Goal: Task Accomplishment & Management: Manage account settings

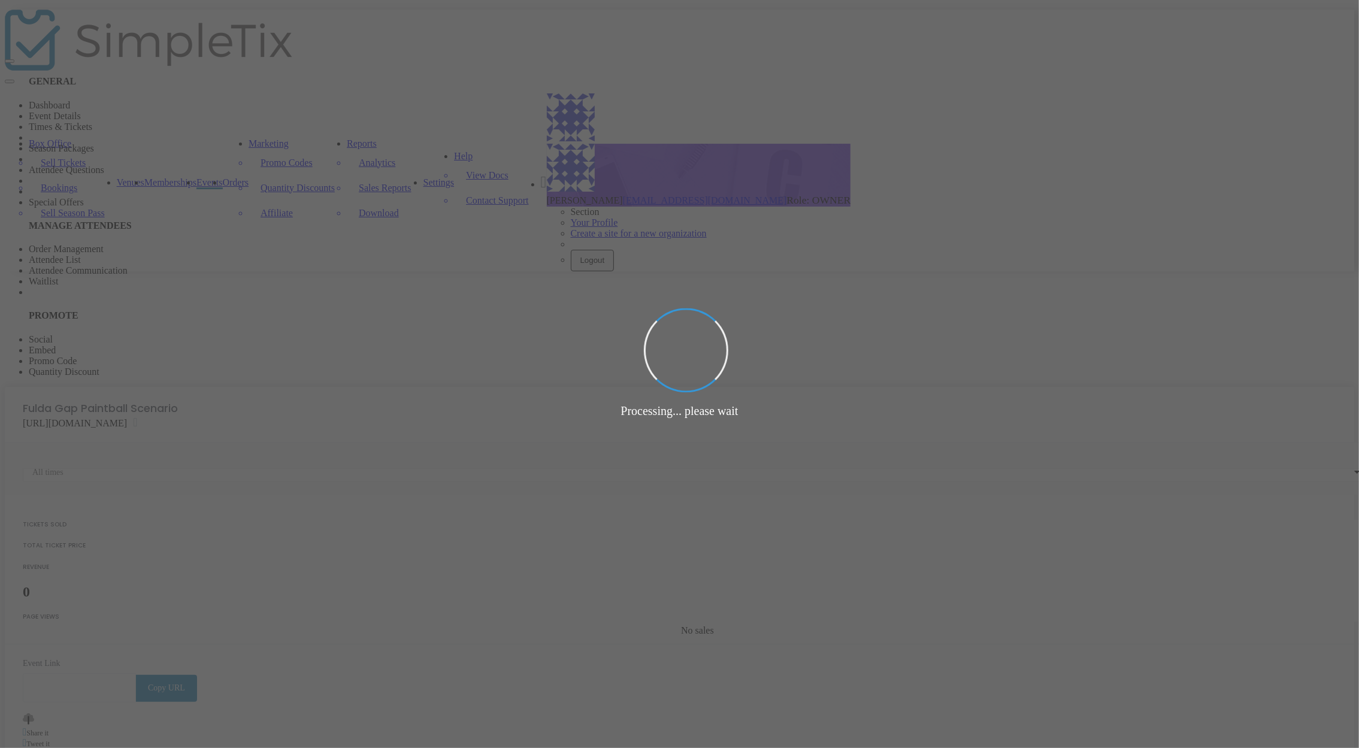
type input "[URL][DOMAIN_NAME]"
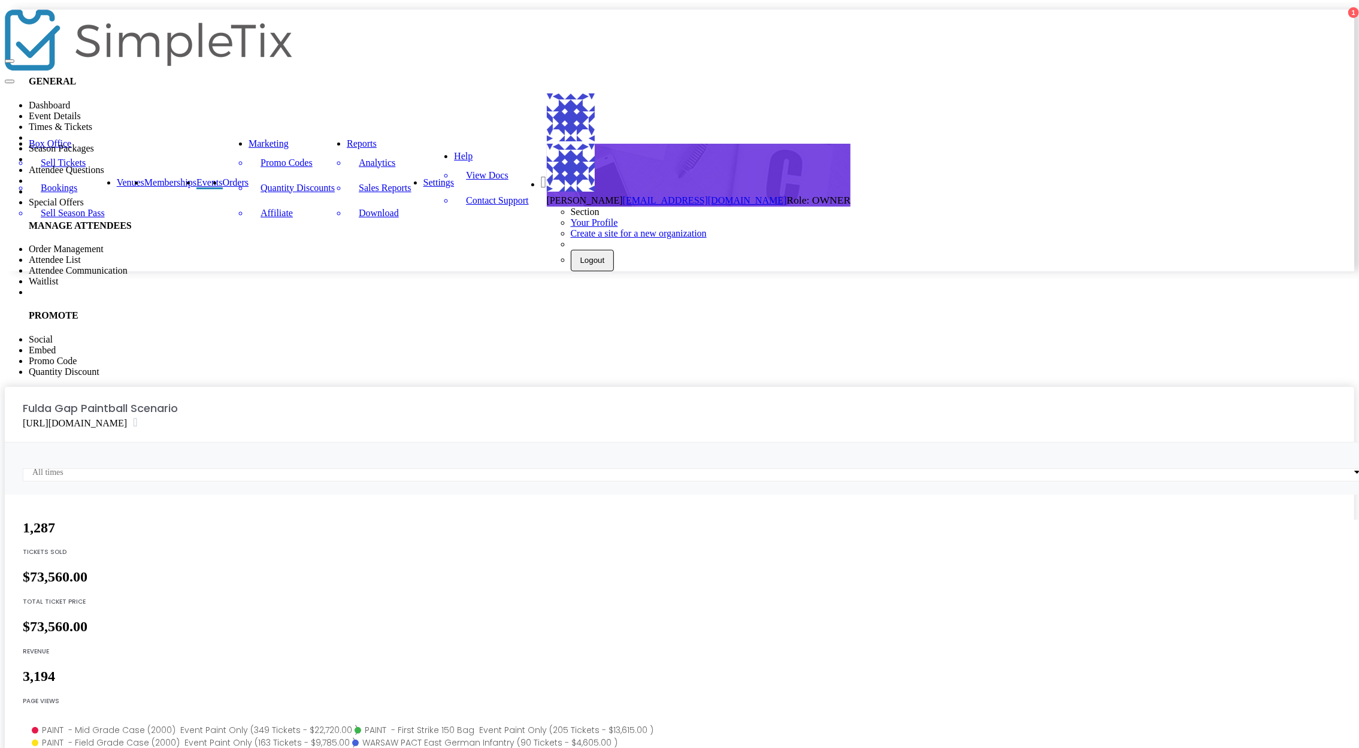
click at [223, 177] on span "Events" at bounding box center [209, 182] width 26 height 10
